Goal: Task Accomplishment & Management: Use online tool/utility

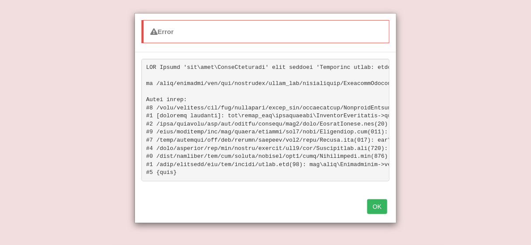
click at [374, 211] on button "OK" at bounding box center [377, 206] width 20 height 15
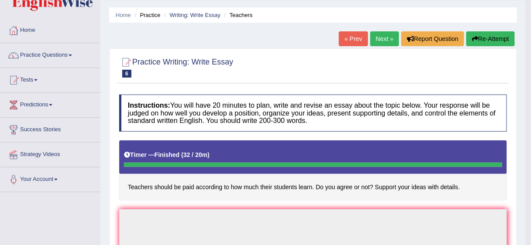
scroll to position [21, 0]
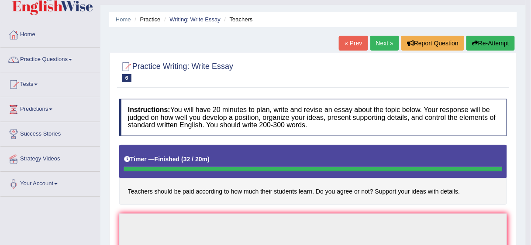
click at [494, 45] on button "Re-Attempt" at bounding box center [490, 43] width 48 height 15
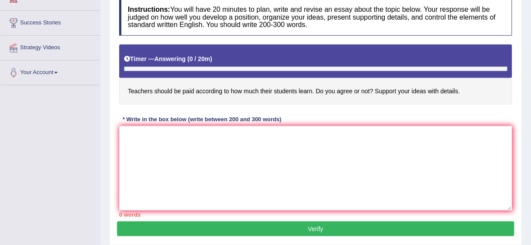
scroll to position [132, 0]
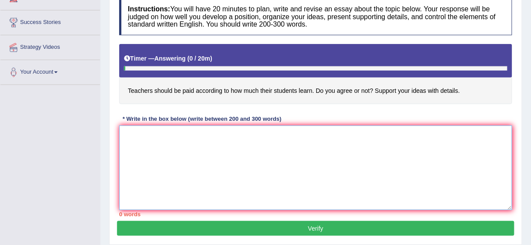
click at [163, 139] on textarea at bounding box center [315, 168] width 393 height 85
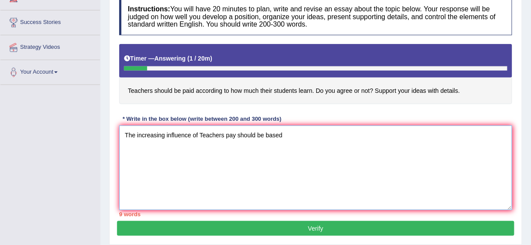
click at [222, 135] on textarea "The increasing influence of Teachers pay should be based" at bounding box center [315, 168] width 393 height 85
click at [281, 133] on textarea "The increasing influence of Teachers' pay should be based" at bounding box center [315, 168] width 393 height 85
click at [285, 136] on textarea "The increasing influence of Teachers' pay should be based" at bounding box center [315, 168] width 393 height 85
click at [292, 133] on textarea "The increasing influence of Teachers' pay should be based onstudent learning" at bounding box center [315, 168] width 393 height 85
click at [337, 134] on textarea "The increasing influence of Teachers' pay should be based on student learning" at bounding box center [315, 168] width 393 height 85
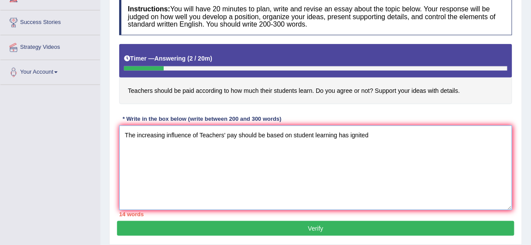
click at [337, 135] on textarea "The increasing influence of Teachers' pay should be based on student learning h…" at bounding box center [315, 168] width 393 height 85
click at [344, 134] on textarea "The increasing influence of Teachers' pay should be based on student learning o…" at bounding box center [315, 168] width 393 height 85
click at [306, 158] on textarea "The increasing influence of Teachers' pay should be based on student learning o…" at bounding box center [315, 168] width 393 height 85
click at [341, 133] on textarea "The increasing influence of Teachers' pay should be based on student learning o…" at bounding box center [315, 168] width 393 height 85
click at [404, 134] on textarea "The increasing influence of Teachers' pay should be based on student learning i…" at bounding box center [315, 168] width 393 height 85
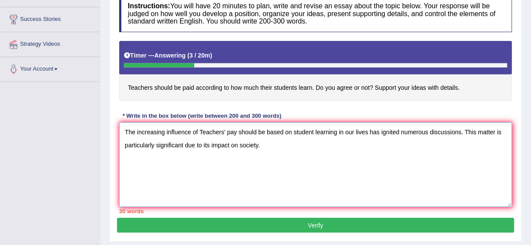
scroll to position [135, 0]
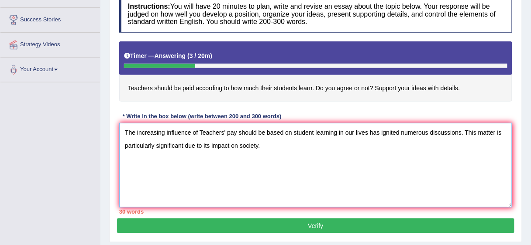
click at [258, 144] on textarea "The increasing influence of Teachers' pay should be based on student learning i…" at bounding box center [315, 165] width 393 height 85
click at [328, 143] on textarea "The increasing influence of Teachers' pay should be based on student learning i…" at bounding box center [315, 165] width 393 height 85
click at [339, 145] on textarea "The increasing influence of Teachers' pay should be based on student learning i…" at bounding box center [315, 165] width 393 height 85
click at [344, 131] on textarea "The increasing influence of Teachers' pay should be based on student learning i…" at bounding box center [315, 165] width 393 height 85
click at [311, 157] on textarea "The increasing influence of Teachers' pay should be based on student learning o…" at bounding box center [315, 165] width 393 height 85
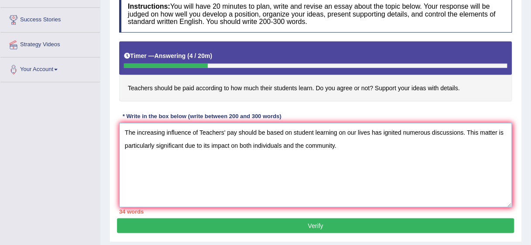
click at [343, 148] on textarea "The increasing influence of Teachers' pay should be based on student learning o…" at bounding box center [315, 165] width 393 height 85
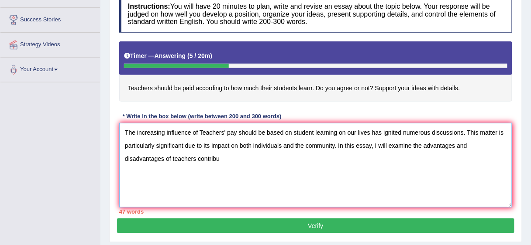
click at [195, 159] on textarea "The increasing influence of Teachers' pay should be based on student learning o…" at bounding box center [315, 165] width 393 height 85
click at [187, 157] on textarea "The increasing influence of Teachers' pay should be based on student learning o…" at bounding box center [315, 165] width 393 height 85
click at [217, 157] on textarea "The increasing influence of Teachers' pay should be based on student learning o…" at bounding box center [315, 165] width 393 height 85
click at [234, 158] on textarea "The increasing influence of Teachers' pay should be based on student learning o…" at bounding box center [315, 165] width 393 height 85
click at [283, 155] on textarea "The increasing influence of Teachers' pay should be based on student learning o…" at bounding box center [315, 165] width 393 height 85
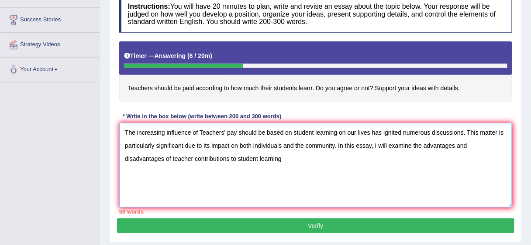
click at [196, 158] on textarea "The increasing influence of Teachers' pay should be based on student learning o…" at bounding box center [315, 165] width 393 height 85
click at [282, 156] on textarea "The increasing influence of Teachers' pay should be based on student learning o…" at bounding box center [315, 165] width 393 height 85
drag, startPoint x: 230, startPoint y: 158, endPoint x: 194, endPoint y: 159, distance: 36.3
click at [194, 159] on textarea "The increasing influence of Teachers' pay should be based on student learning o…" at bounding box center [315, 165] width 393 height 85
click at [213, 156] on textarea "The increasing influence of Teachers' pay should be based on student learning o…" at bounding box center [315, 165] width 393 height 85
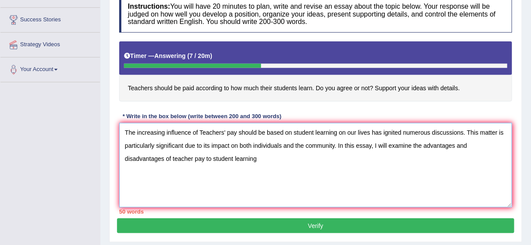
drag, startPoint x: 210, startPoint y: 157, endPoint x: 206, endPoint y: 158, distance: 4.6
click at [206, 158] on textarea "The increasing influence of Teachers' pay should be based on student learning o…" at bounding box center [315, 165] width 393 height 85
click at [210, 173] on textarea "The increasing influence of Teachers' pay should be based on student learning o…" at bounding box center [315, 165] width 393 height 85
click at [209, 169] on textarea "The increasing influence of Teachers' pay should be based on student learning o…" at bounding box center [315, 165] width 393 height 85
click at [212, 151] on textarea "The increasing influence of Teachers' pay should be based on student learning o…" at bounding box center [315, 165] width 393 height 85
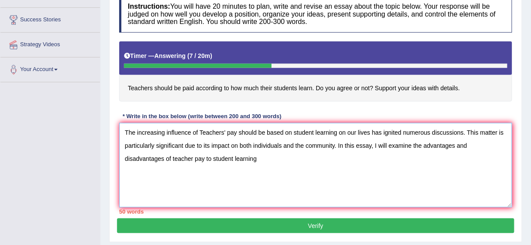
click at [261, 159] on textarea "The increasing influence of Teachers' pay should be based on student learning o…" at bounding box center [315, 165] width 393 height 85
click at [211, 155] on textarea "The increasing influence of Teachers' pay should be based on student learning o…" at bounding box center [315, 165] width 393 height 85
click at [192, 159] on textarea "The increasing influence of Teachers' pay should be based on student learning o…" at bounding box center [315, 165] width 393 height 85
click at [194, 158] on textarea "The increasing influence of Teachers' pay should be based on student learning o…" at bounding box center [315, 165] width 393 height 85
drag, startPoint x: 228, startPoint y: 159, endPoint x: 222, endPoint y: 159, distance: 5.7
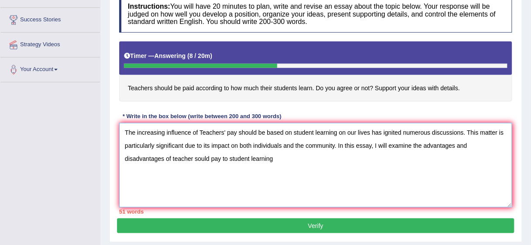
click at [222, 159] on textarea "The increasing influence of Teachers' pay should be based on student learning o…" at bounding box center [315, 165] width 393 height 85
click at [292, 158] on textarea "The increasing influence of Teachers' pay should be based on student learning o…" at bounding box center [315, 165] width 393 height 85
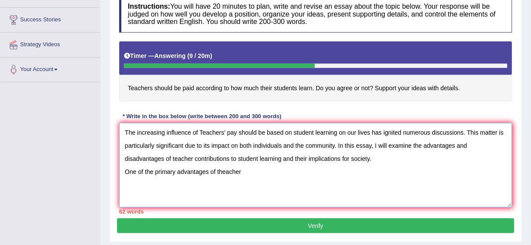
click at [222, 168] on textarea "The increasing influence of Teachers' pay should be based on student learning o…" at bounding box center [315, 165] width 393 height 85
click at [225, 170] on textarea "The increasing influence of Teachers' pay should be based on student learning o…" at bounding box center [315, 165] width 393 height 85
click at [217, 171] on textarea "The increasing influence of Teachers' pay should be based on student learning o…" at bounding box center [315, 165] width 393 height 85
click at [261, 170] on textarea "The increasing influence of Teachers' pay should be based on student learning o…" at bounding box center [315, 165] width 393 height 85
click at [278, 164] on textarea "The increasing influence of Teachers' pay should be based on student learning o…" at bounding box center [315, 165] width 393 height 85
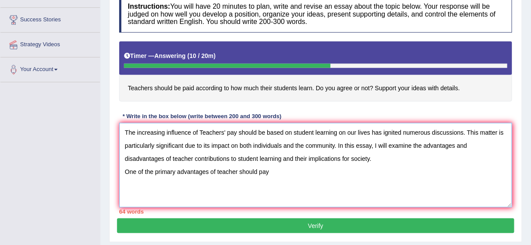
click at [231, 171] on textarea "The increasing influence of Teachers' pay should be based on student learning o…" at bounding box center [315, 165] width 393 height 85
click at [237, 171] on textarea "The increasing influence of Teachers' pay should be based on student learning o…" at bounding box center [315, 165] width 393 height 85
click at [277, 173] on textarea "The increasing influence of Teachers' pay should be based on student learning o…" at bounding box center [315, 165] width 393 height 85
click at [260, 170] on textarea "The increasing influence of Teachers' pay should be based on student learning o…" at bounding box center [315, 165] width 393 height 85
click at [310, 172] on textarea "The increasing influence of Teachers' pay should be based on student learning o…" at bounding box center [315, 165] width 393 height 85
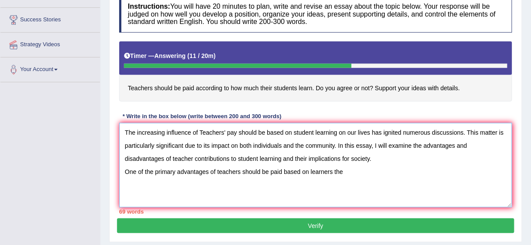
click at [348, 173] on textarea "The increasing influence of Teachers' pay should be based on student learning o…" at bounding box center [315, 165] width 393 height 85
click at [380, 173] on textarea "The increasing influence of Teachers' pay should be based on student learning o…" at bounding box center [315, 165] width 393 height 85
click at [382, 170] on textarea "The increasing influence of Teachers' pay should be based on student learning o…" at bounding box center [315, 165] width 393 height 85
click at [383, 169] on textarea "The increasing influence of Teachers' pay should be based on student learning o…" at bounding box center [315, 165] width 393 height 85
click at [425, 172] on textarea "The increasing influence of Teachers' pay should be based on student learning o…" at bounding box center [315, 165] width 393 height 85
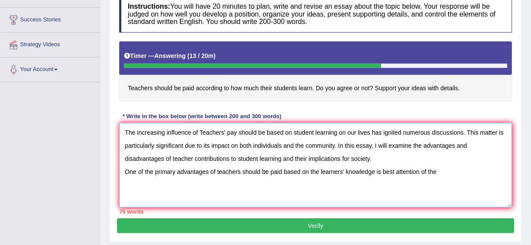
click at [388, 170] on textarea "The increasing influence of Teachers' pay should be based on student learning o…" at bounding box center [315, 165] width 393 height 85
click at [447, 171] on textarea "The increasing influence of Teachers' pay should be based on student learning o…" at bounding box center [315, 165] width 393 height 85
click at [386, 172] on textarea "The increasing influence of Teachers' pay should be based on student learning o…" at bounding box center [315, 165] width 393 height 85
click at [257, 171] on textarea "The increasing influence of Teachers' pay should be based on student learning o…" at bounding box center [315, 165] width 393 height 85
click at [374, 170] on textarea "The increasing influence of Teachers' pay should be based on student learning o…" at bounding box center [315, 165] width 393 height 85
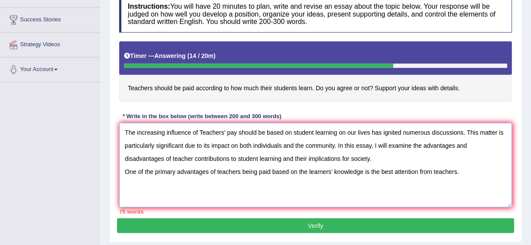
click at [378, 173] on textarea "The increasing influence of Teachers' pay should be based on student learning o…" at bounding box center [315, 165] width 393 height 85
drag, startPoint x: 382, startPoint y: 171, endPoint x: 370, endPoint y: 171, distance: 11.8
click at [370, 171] on textarea "The increasing influence of Teachers' pay should be based on student learning o…" at bounding box center [315, 165] width 393 height 85
click at [454, 171] on textarea "The increasing influence of Teachers' pay should be based on student learning o…" at bounding box center [315, 165] width 393 height 85
click at [378, 172] on textarea "The increasing influence of Teachers' pay should be based on student learning o…" at bounding box center [315, 165] width 393 height 85
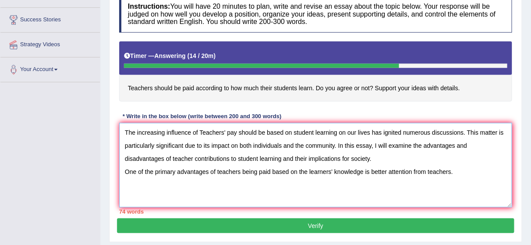
click at [405, 182] on textarea "The increasing influence of Teachers' pay should be based on student learning o…" at bounding box center [315, 165] width 393 height 85
drag, startPoint x: 385, startPoint y: 170, endPoint x: 371, endPoint y: 170, distance: 14.0
click at [371, 170] on textarea "The increasing influence of Teachers' pay should be based on student learning o…" at bounding box center [315, 165] width 393 height 85
drag, startPoint x: 450, startPoint y: 169, endPoint x: 371, endPoint y: 172, distance: 79.5
click at [371, 172] on textarea "The increasing influence of Teachers' pay should be based on student learning o…" at bounding box center [315, 165] width 393 height 85
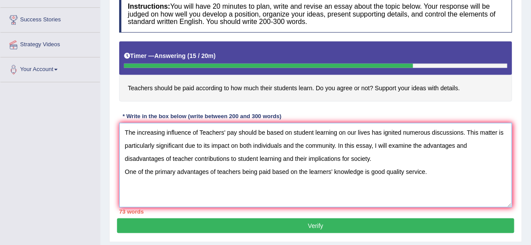
click at [381, 188] on textarea "The increasing influence of Teachers' pay should be based on student learning o…" at bounding box center [315, 165] width 393 height 85
click at [384, 169] on textarea "The increasing influence of Teachers' pay should be based on student learning o…" at bounding box center [315, 165] width 393 height 85
click at [372, 172] on textarea "The increasing influence of Teachers' pay should be based on student learning o…" at bounding box center [315, 165] width 393 height 85
click at [404, 169] on textarea "The increasing influence of Teachers' pay should be based on student learning o…" at bounding box center [315, 165] width 393 height 85
click at [446, 171] on textarea "The increasing influence of Teachers' pay should be based on student learning o…" at bounding box center [315, 165] width 393 height 85
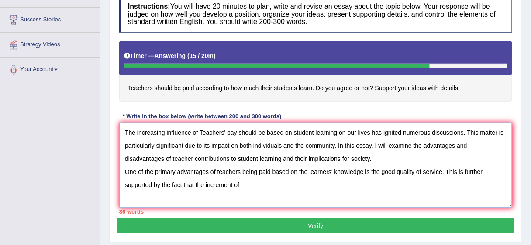
click at [243, 184] on textarea "The increasing influence of Teachers' pay should be based on student learning o…" at bounding box center [315, 165] width 393 height 85
click at [307, 183] on textarea "The increasing influence of Teachers' pay should be based on student learning o…" at bounding box center [315, 165] width 393 height 85
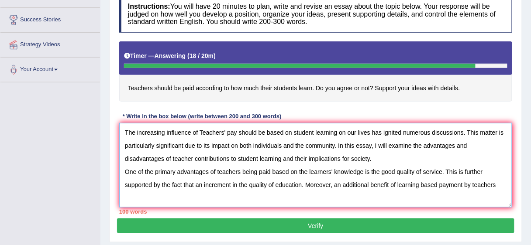
drag, startPoint x: 470, startPoint y: 183, endPoint x: 463, endPoint y: 183, distance: 7.0
click at [463, 183] on textarea "The increasing influence of Teachers' pay should be based on student learning o…" at bounding box center [315, 165] width 393 height 85
click at [503, 189] on textarea "The increasing influence of Teachers' pay should be based on student learning o…" at bounding box center [315, 165] width 393 height 85
click at [495, 184] on textarea "The increasing influence of Teachers' pay should be based on student learning o…" at bounding box center [315, 165] width 393 height 85
click at [169, 193] on textarea "The increasing influence of Teachers' pay should be based on student learning o…" at bounding box center [315, 165] width 393 height 85
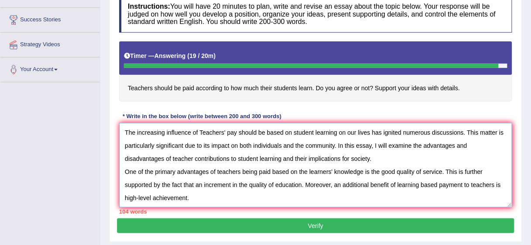
click at [190, 196] on textarea "The increasing influence of Teachers' pay should be based on student learning o…" at bounding box center [315, 165] width 393 height 85
type textarea "The increasing influence of Teachers' pay should be based on student learning o…"
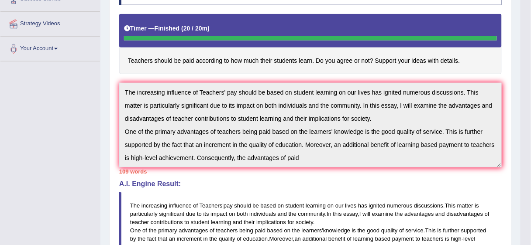
scroll to position [154, 0]
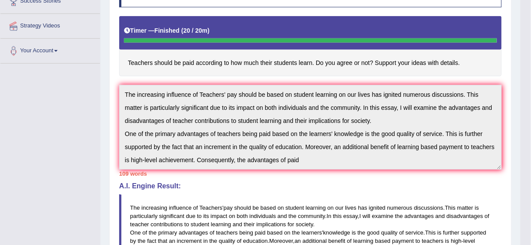
click at [190, 196] on blockquote "The increasing influence of Teachers ' pay should be based on student learning …" at bounding box center [310, 229] width 382 height 69
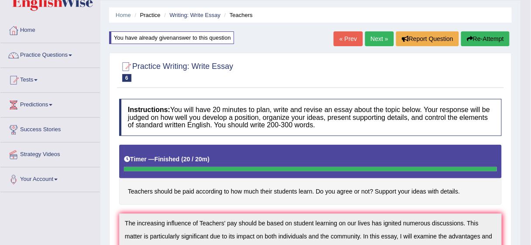
scroll to position [21, 0]
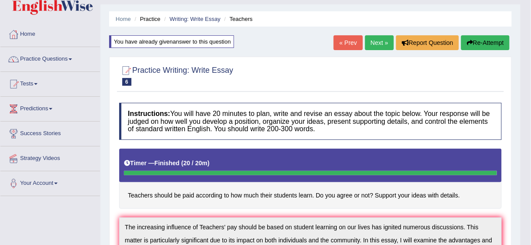
click at [491, 40] on button "Re-Attempt" at bounding box center [485, 42] width 48 height 15
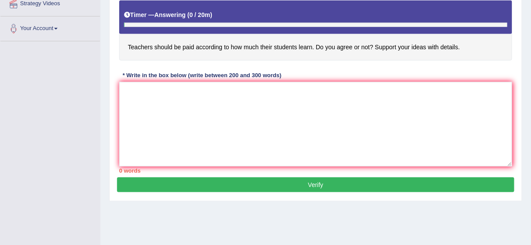
scroll to position [179, 0]
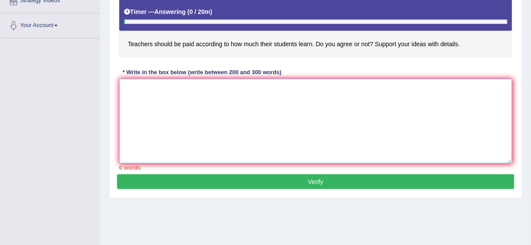
click at [247, 131] on textarea at bounding box center [315, 121] width 393 height 85
paste textarea "The increasing influence of Teachers' pay should be based on student learning o…"
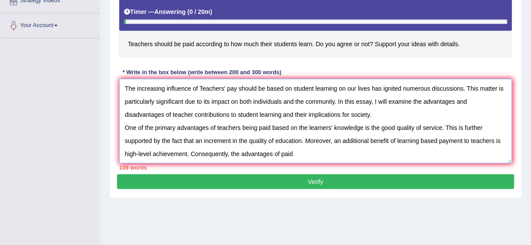
click at [301, 152] on textarea "The increasing influence of Teachers' pay should be based on student learning o…" at bounding box center [315, 121] width 393 height 85
click at [310, 153] on textarea "The increasing influence of Teachers' pay should be based on student learning o…" at bounding box center [315, 121] width 393 height 85
click at [324, 152] on textarea "The increasing influence of Teachers' pay should be based on student learning o…" at bounding box center [315, 121] width 393 height 85
click at [401, 154] on textarea "The increasing influence of Teachers' pay should be based on student learning o…" at bounding box center [315, 121] width 393 height 85
click at [304, 141] on textarea "The increasing influence of Teachers' pay should be based on student learning o…" at bounding box center [315, 121] width 393 height 85
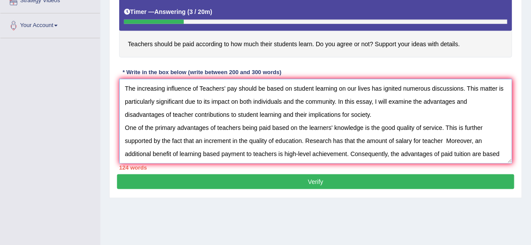
click at [441, 138] on textarea "The increasing influence of Teachers' pay should be based on student learning o…" at bounding box center [315, 121] width 393 height 85
click at [447, 142] on textarea "The increasing influence of Teachers' pay should be based on student learning o…" at bounding box center [315, 121] width 393 height 85
drag, startPoint x: 470, startPoint y: 138, endPoint x: 355, endPoint y: 140, distance: 114.8
click at [355, 140] on textarea "The increasing influence of Teachers' pay should be based on student learning o…" at bounding box center [315, 121] width 393 height 85
click at [365, 140] on textarea "The increasing influence of Teachers' pay should be based on student learning o…" at bounding box center [315, 121] width 393 height 85
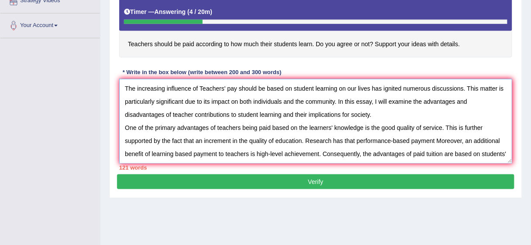
click at [344, 139] on textarea "The increasing influence of Teachers' pay should be based on student learning o…" at bounding box center [315, 121] width 393 height 85
click at [476, 138] on textarea "The increasing influence of Teachers' pay should be based on student learning o…" at bounding box center [315, 121] width 393 height 85
click at [176, 152] on textarea "The increasing influence of Teachers' pay should be based on student learning o…" at bounding box center [315, 121] width 393 height 85
click at [481, 153] on textarea "The increasing influence of Teachers' pay should be based on student learning o…" at bounding box center [315, 121] width 393 height 85
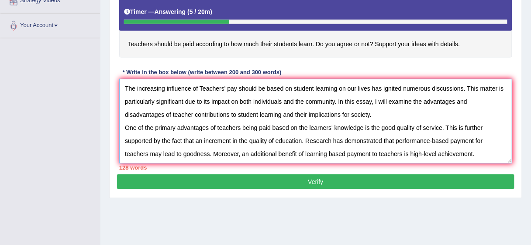
scroll to position [13, 0]
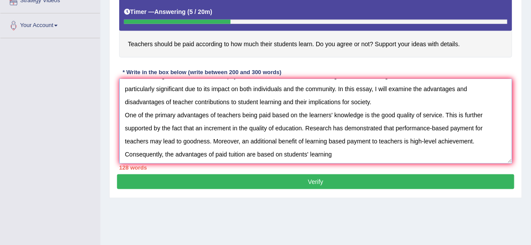
click at [124, 152] on textarea "The increasing influence of Teachers' pay should be based on student learning o…" at bounding box center [315, 121] width 393 height 85
click at [333, 155] on textarea "The increasing influence of Teachers' pay should be based on student learning o…" at bounding box center [315, 121] width 393 height 85
click at [339, 153] on textarea "The increasing influence of Teachers' pay should be based on student learning o…" at bounding box center [315, 121] width 393 height 85
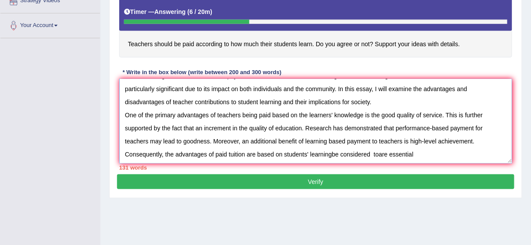
drag, startPoint x: 388, startPoint y: 154, endPoint x: 333, endPoint y: 152, distance: 55.0
click at [333, 152] on textarea "The increasing influence of Teachers' pay should be based on student learning o…" at bounding box center [315, 121] width 393 height 85
click at [370, 151] on textarea "The increasing influence of Teachers' pay should be based on student learning o…" at bounding box center [315, 121] width 393 height 85
click at [330, 152] on textarea "The increasing influence of Teachers' pay should be based on student learning o…" at bounding box center [315, 121] width 393 height 85
click at [373, 152] on textarea "The increasing influence of Teachers' pay should be based on student learning o…" at bounding box center [315, 121] width 393 height 85
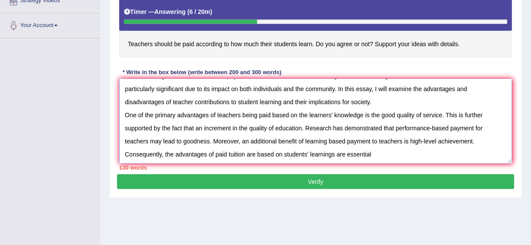
click at [335, 153] on textarea "The increasing influence of Teachers' pay should be based on student learning o…" at bounding box center [315, 121] width 393 height 85
click at [372, 152] on textarea "The increasing influence of Teachers' pay should be based on student learning o…" at bounding box center [315, 121] width 393 height 85
click at [389, 154] on textarea "The increasing influence of Teachers' pay should be based on student learning o…" at bounding box center [315, 121] width 393 height 85
click at [244, 154] on textarea "The increasing influence of Teachers' pay should be based on student learning o…" at bounding box center [315, 121] width 393 height 85
click at [431, 154] on textarea "The increasing influence of Teachers' pay should be based on student learning o…" at bounding box center [315, 121] width 393 height 85
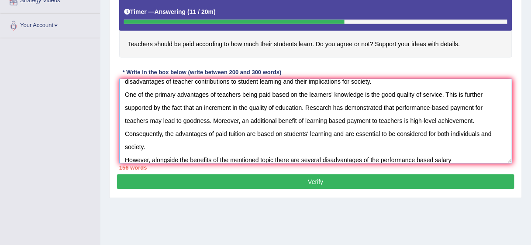
scroll to position [39, 0]
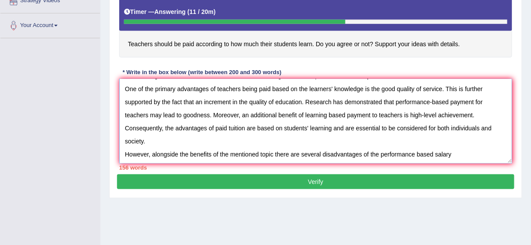
click at [419, 153] on textarea "The increasing influence of Teachers' pay should be based on student learning o…" at bounding box center [315, 121] width 393 height 85
click at [407, 154] on textarea "The increasing influence of Teachers' pay should be based on student learning o…" at bounding box center [315, 121] width 393 height 85
click at [266, 153] on textarea "The increasing influence of Teachers' pay should be based on student learning o…" at bounding box center [315, 121] width 393 height 85
click at [454, 154] on textarea "The increasing influence of Teachers' pay should be based on student learning o…" at bounding box center [315, 121] width 393 height 85
drag, startPoint x: 383, startPoint y: 153, endPoint x: 455, endPoint y: 154, distance: 72.0
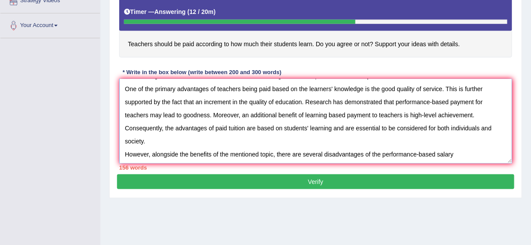
click at [455, 154] on textarea "The increasing influence of Teachers' pay should be based on student learning o…" at bounding box center [315, 121] width 393 height 85
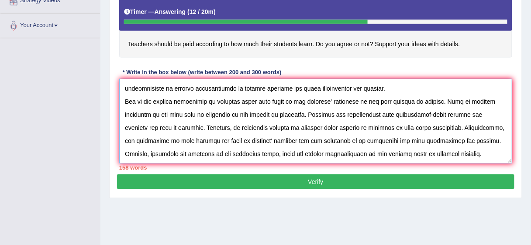
click at [448, 153] on textarea at bounding box center [315, 121] width 393 height 85
click at [489, 155] on textarea at bounding box center [315, 121] width 393 height 85
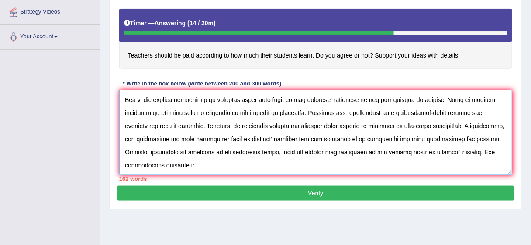
scroll to position [163, 0]
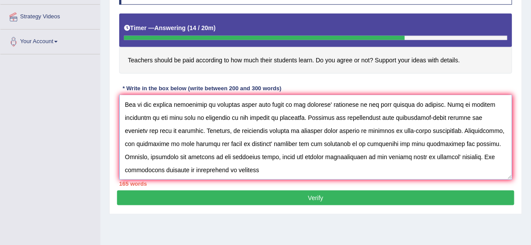
click at [188, 175] on textarea at bounding box center [315, 137] width 393 height 85
click at [218, 166] on textarea at bounding box center [315, 137] width 393 height 85
click at [264, 168] on textarea at bounding box center [315, 137] width 393 height 85
click at [278, 169] on textarea at bounding box center [315, 137] width 393 height 85
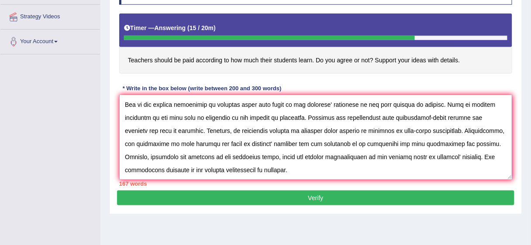
drag, startPoint x: 278, startPoint y: 169, endPoint x: 279, endPoint y: 176, distance: 7.0
click at [279, 176] on textarea at bounding box center [315, 137] width 393 height 85
click at [342, 171] on textarea at bounding box center [315, 137] width 393 height 85
click at [351, 168] on textarea at bounding box center [315, 137] width 393 height 85
click at [419, 169] on textarea at bounding box center [315, 137] width 393 height 85
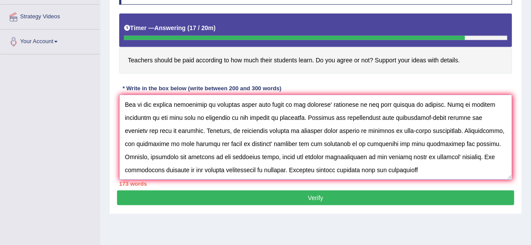
click at [378, 168] on textarea at bounding box center [315, 137] width 393 height 85
click at [411, 169] on textarea at bounding box center [315, 137] width 393 height 85
click at [420, 169] on textarea at bounding box center [315, 137] width 393 height 85
click at [381, 168] on textarea at bounding box center [315, 137] width 393 height 85
click at [374, 170] on textarea at bounding box center [315, 137] width 393 height 85
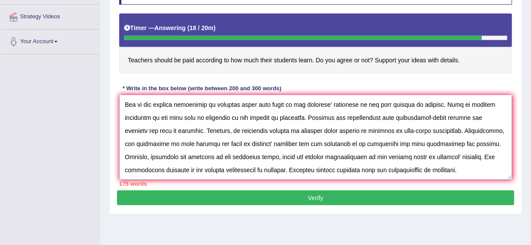
click at [386, 169] on textarea at bounding box center [315, 137] width 393 height 85
click at [375, 169] on textarea at bounding box center [315, 137] width 393 height 85
click at [360, 170] on textarea at bounding box center [315, 137] width 393 height 85
drag, startPoint x: 375, startPoint y: 165, endPoint x: 367, endPoint y: 169, distance: 8.8
click at [367, 169] on textarea at bounding box center [315, 137] width 393 height 85
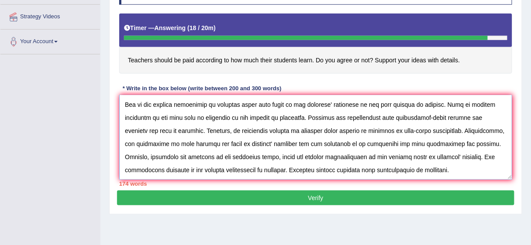
click at [399, 172] on textarea at bounding box center [315, 137] width 393 height 85
click at [366, 169] on textarea at bounding box center [315, 137] width 393 height 85
drag, startPoint x: 410, startPoint y: 169, endPoint x: 376, endPoint y: 166, distance: 33.7
click at [376, 166] on textarea at bounding box center [315, 137] width 393 height 85
drag, startPoint x: 439, startPoint y: 167, endPoint x: 391, endPoint y: 170, distance: 48.1
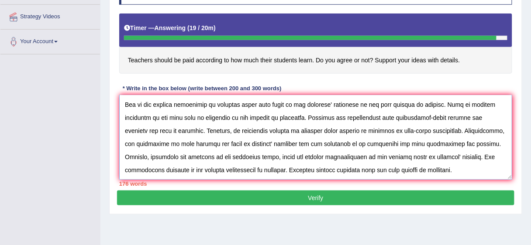
click at [391, 170] on textarea at bounding box center [315, 137] width 393 height 85
type textarea "The increasing influence of Teachers' pay should be based on student learning o…"
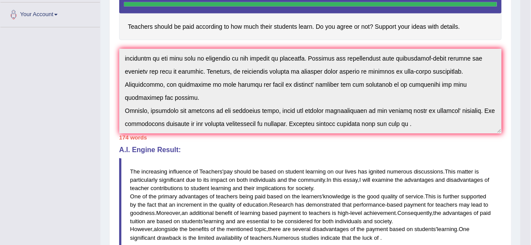
scroll to position [189, 0]
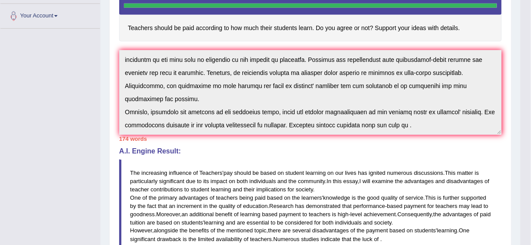
click at [384, 170] on span "ignited" at bounding box center [377, 173] width 17 height 7
